Goal: Task Accomplishment & Management: Manage account settings

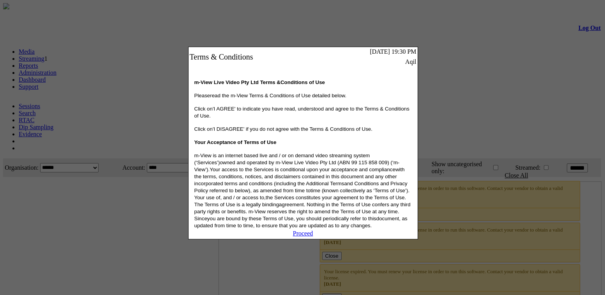
click at [307, 237] on link "Proceed" at bounding box center [303, 233] width 20 height 7
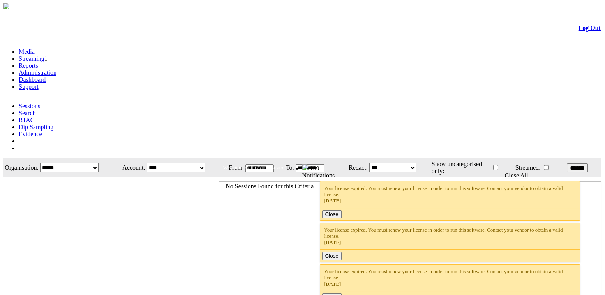
click at [56, 69] on link "Administration" at bounding box center [38, 72] width 38 height 7
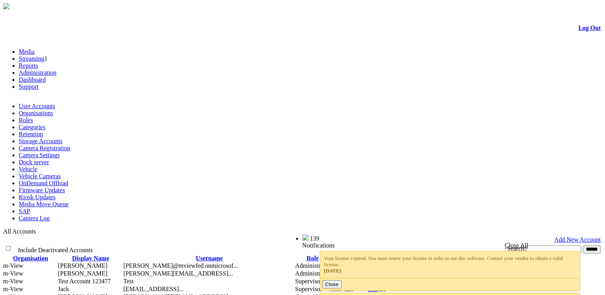
click at [53, 110] on link "Organisations" at bounding box center [36, 113] width 35 height 7
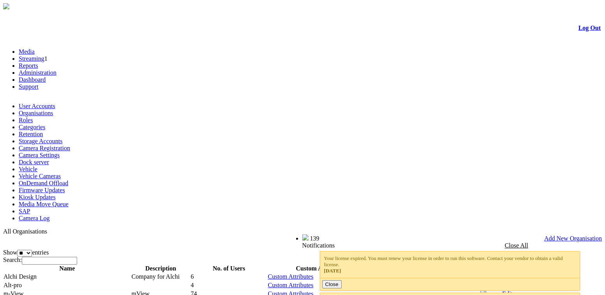
click at [513, 291] on link "Edit" at bounding box center [507, 294] width 11 height 7
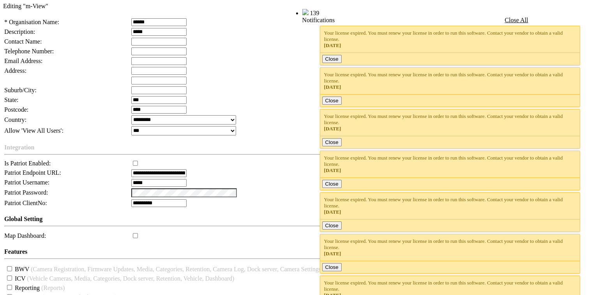
scroll to position [226, 0]
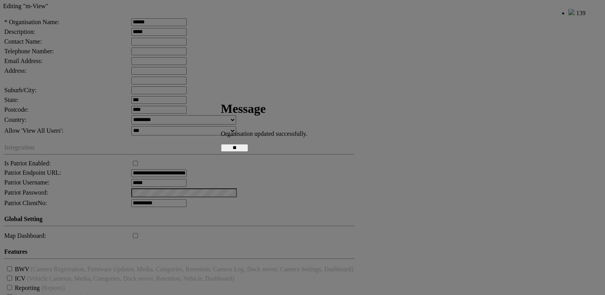
click at [248, 147] on input "**" at bounding box center [234, 148] width 27 height 8
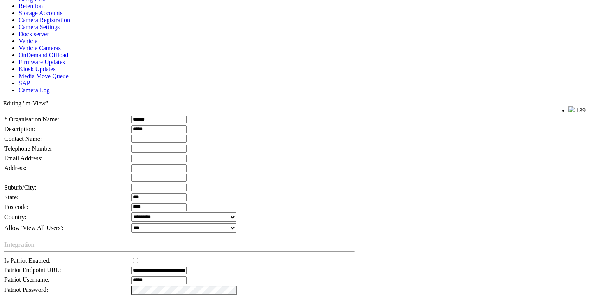
scroll to position [13, 0]
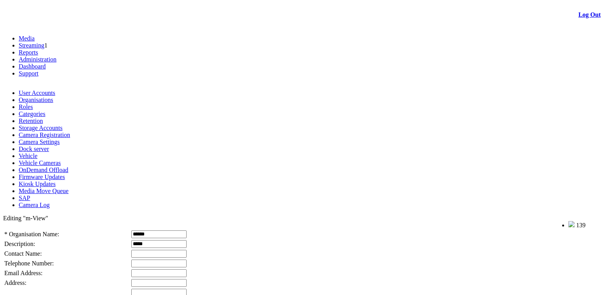
click at [581, 16] on link "Log Out" at bounding box center [590, 14] width 22 height 7
